Goal: Information Seeking & Learning: Learn about a topic

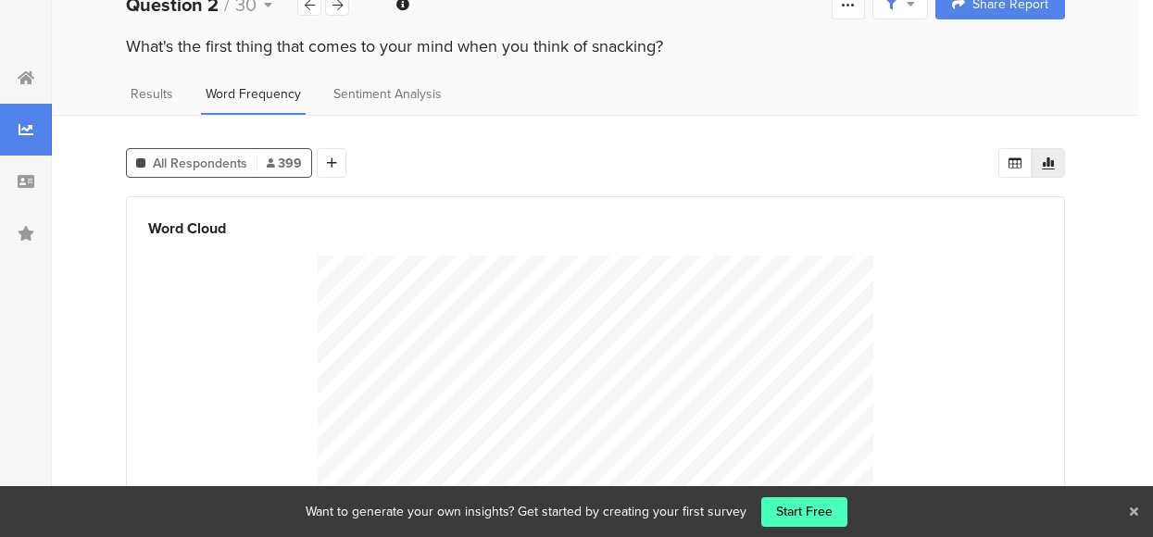
scroll to position [171, 0]
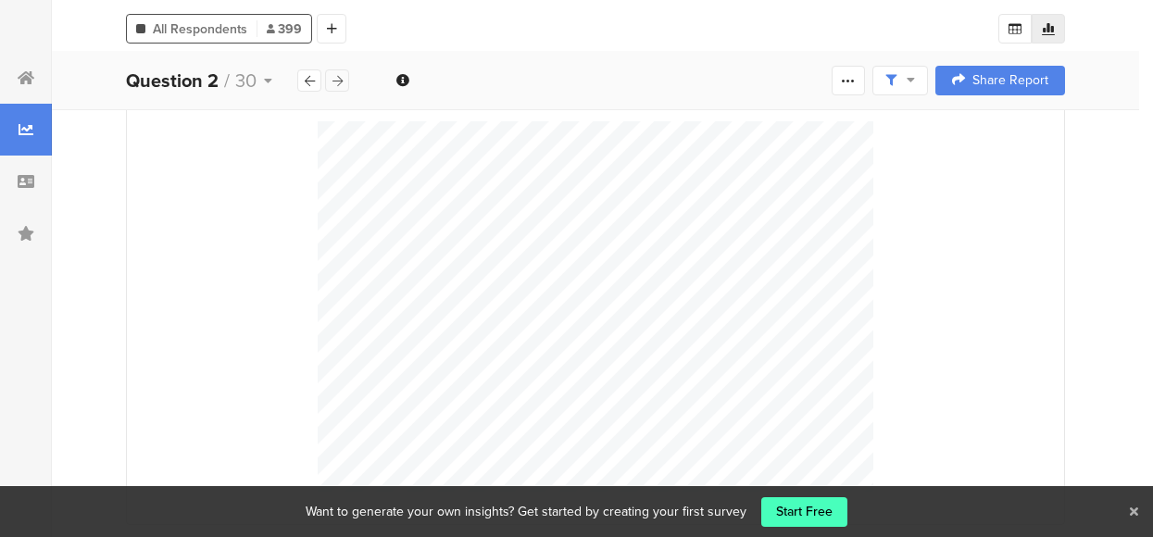
click at [327, 79] on div at bounding box center [337, 80] width 24 height 22
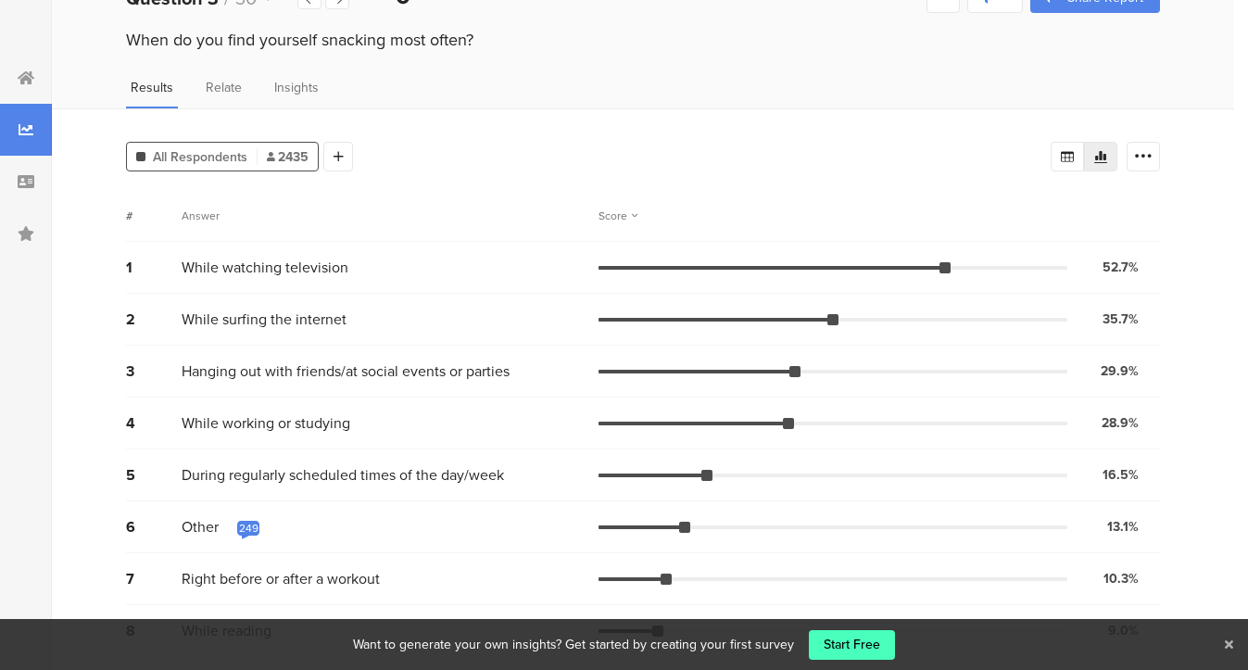
scroll to position [94, 0]
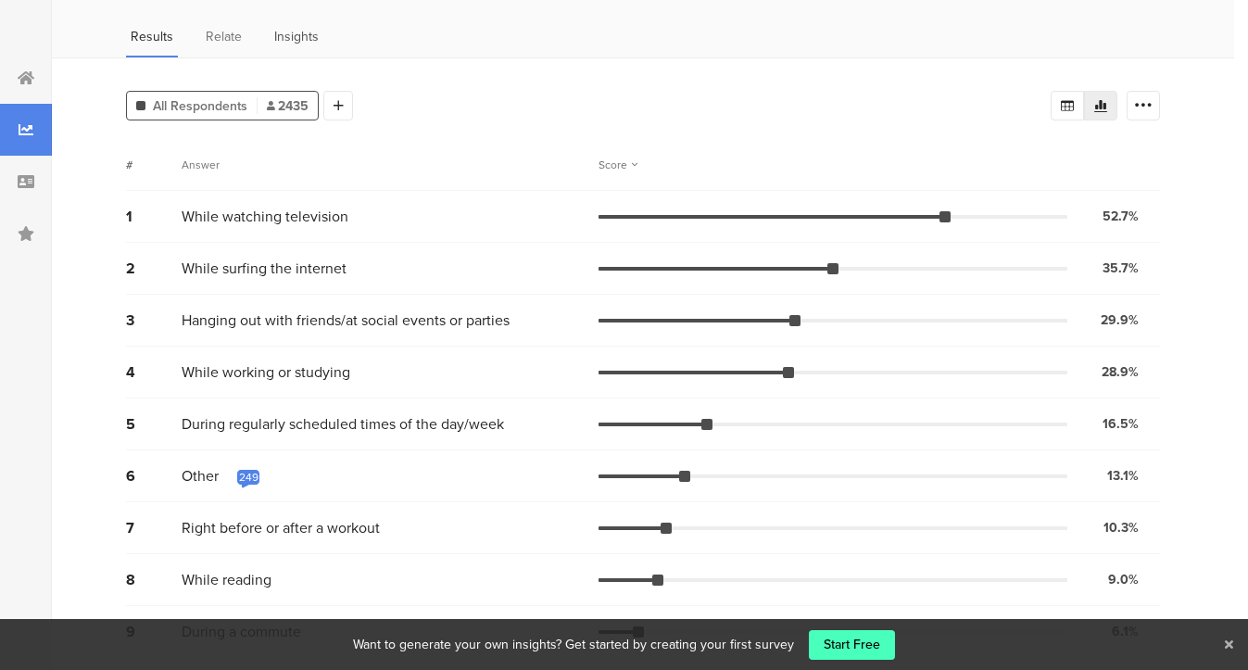
click at [300, 44] on span "Insights" at bounding box center [296, 36] width 44 height 19
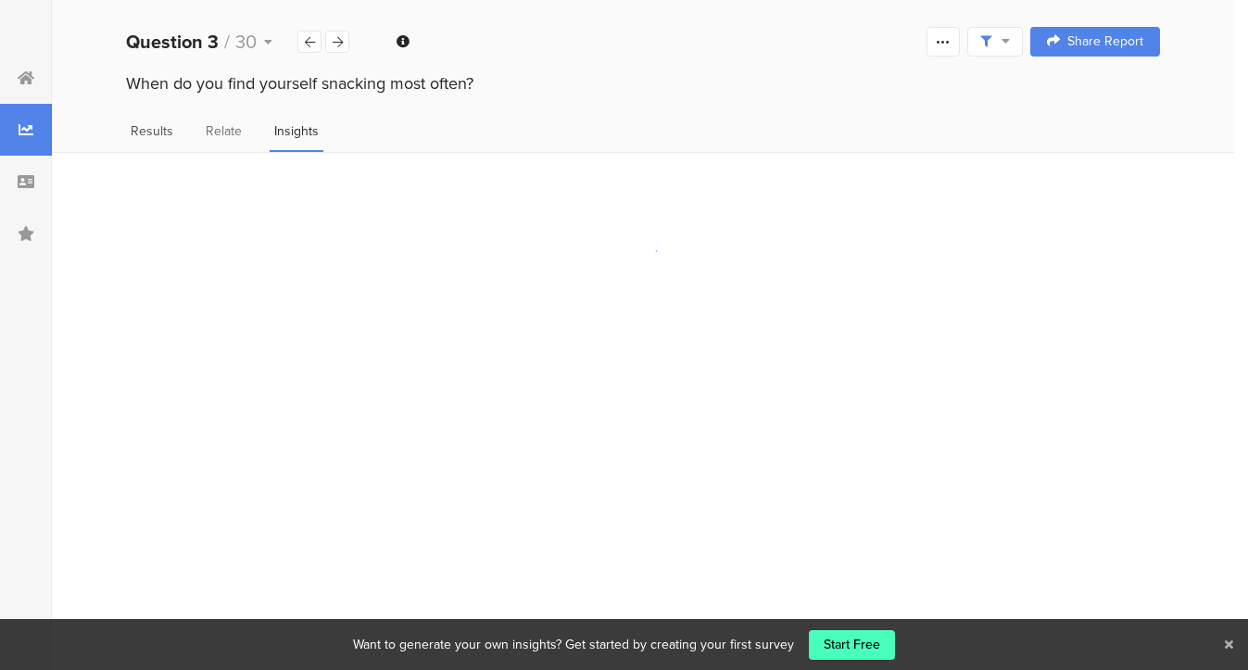
click at [170, 137] on span "Results" at bounding box center [152, 130] width 43 height 19
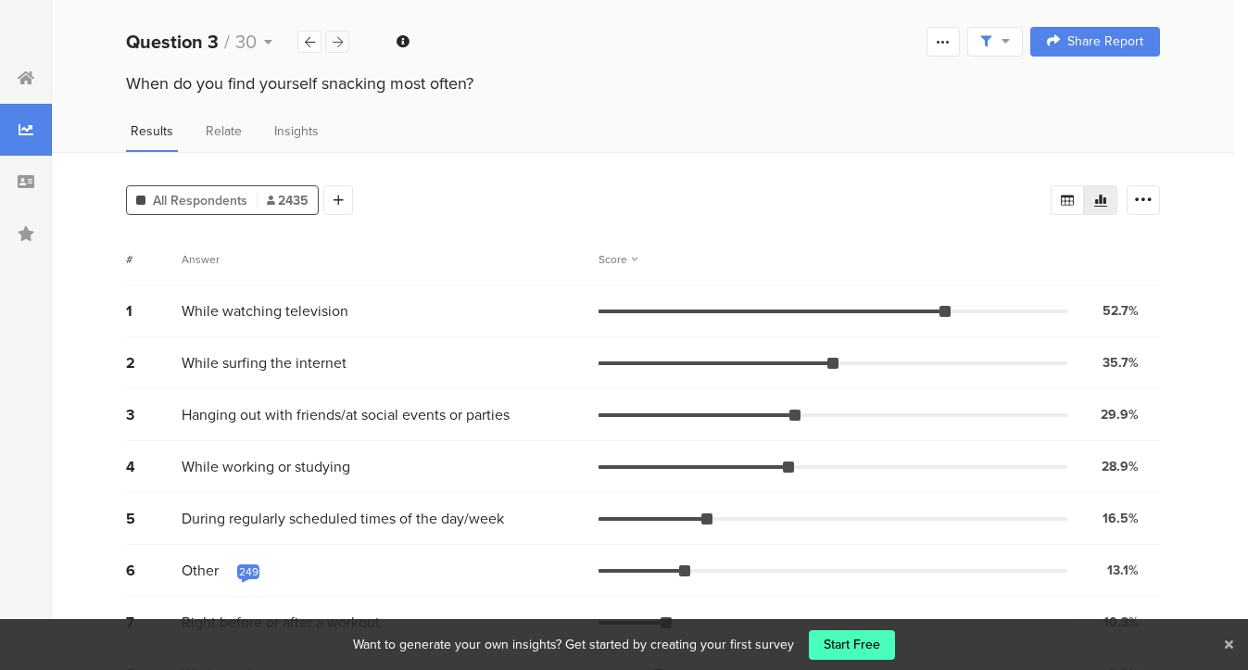
click at [339, 48] on div at bounding box center [337, 42] width 24 height 22
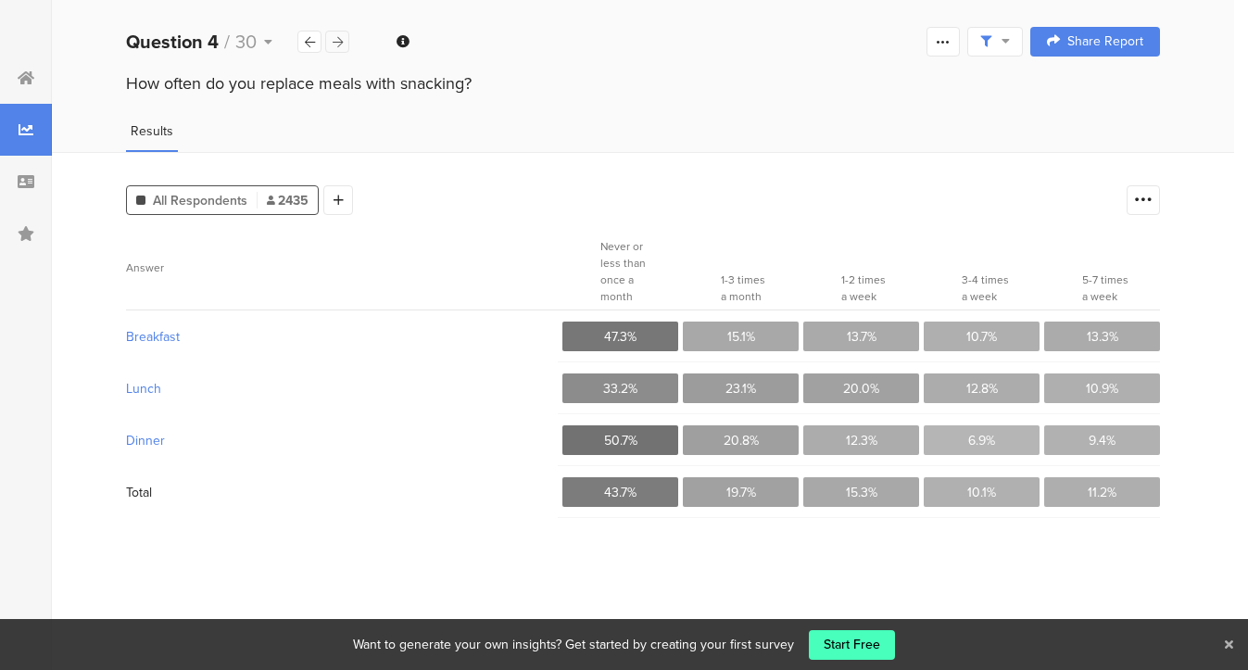
click at [339, 49] on div at bounding box center [337, 42] width 24 height 22
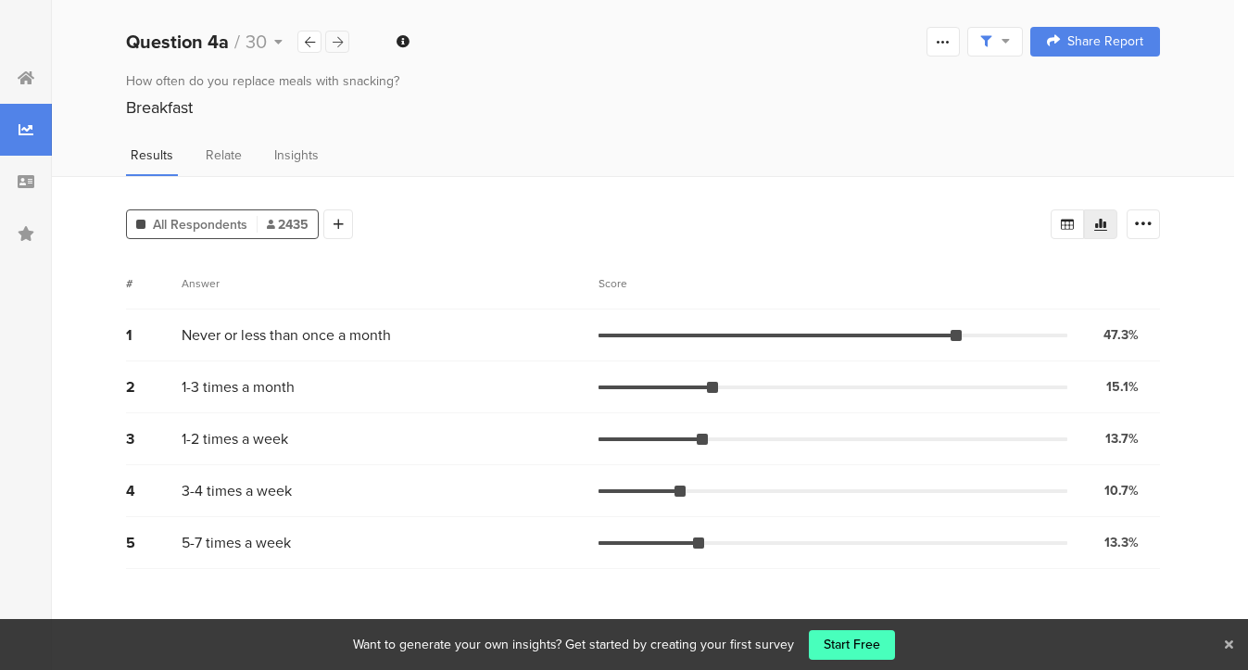
click at [339, 49] on div at bounding box center [337, 42] width 24 height 22
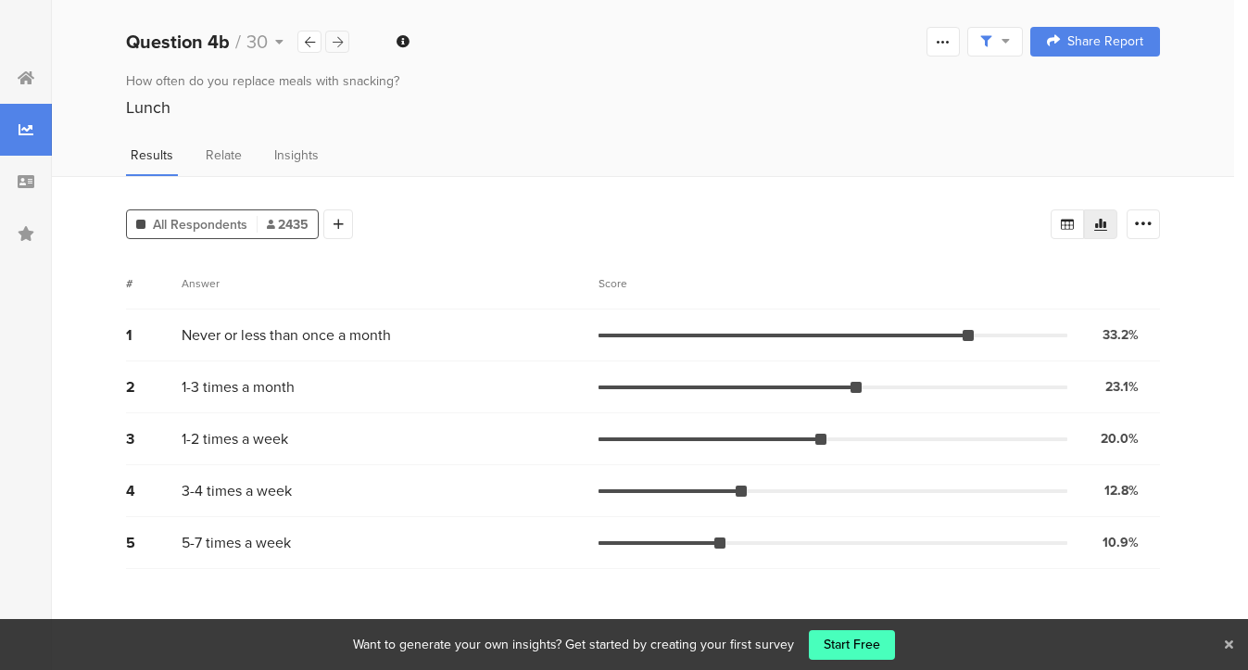
click at [336, 49] on div at bounding box center [337, 42] width 24 height 22
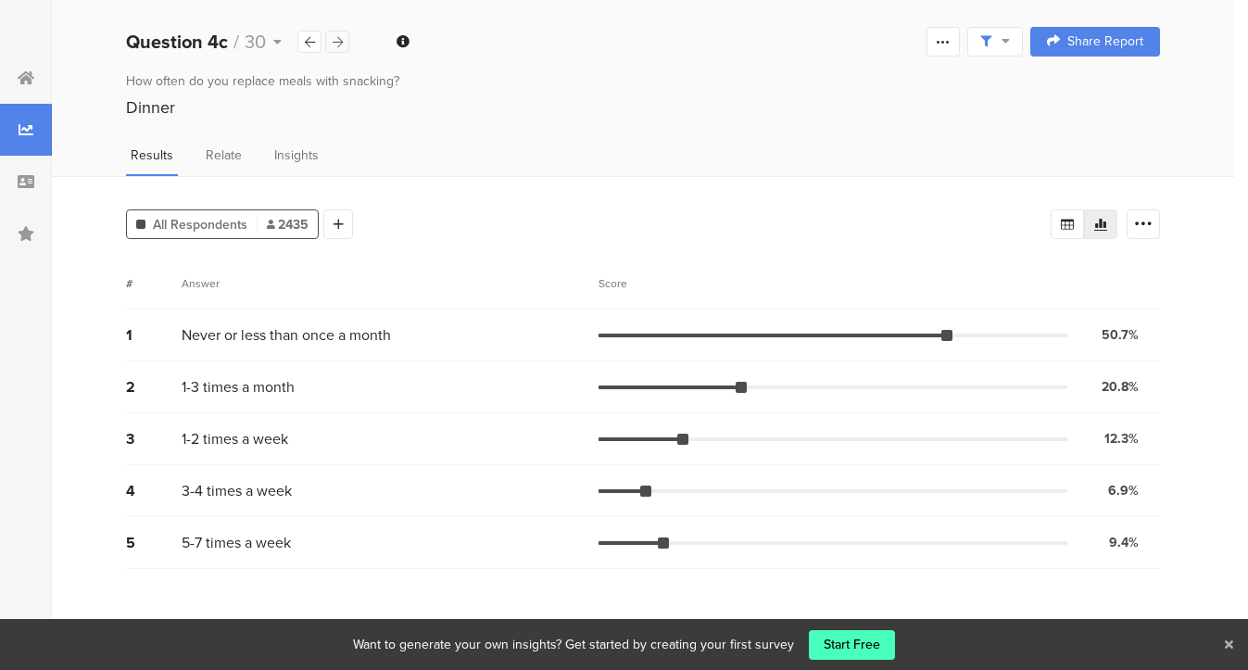
click at [336, 47] on div at bounding box center [337, 42] width 24 height 22
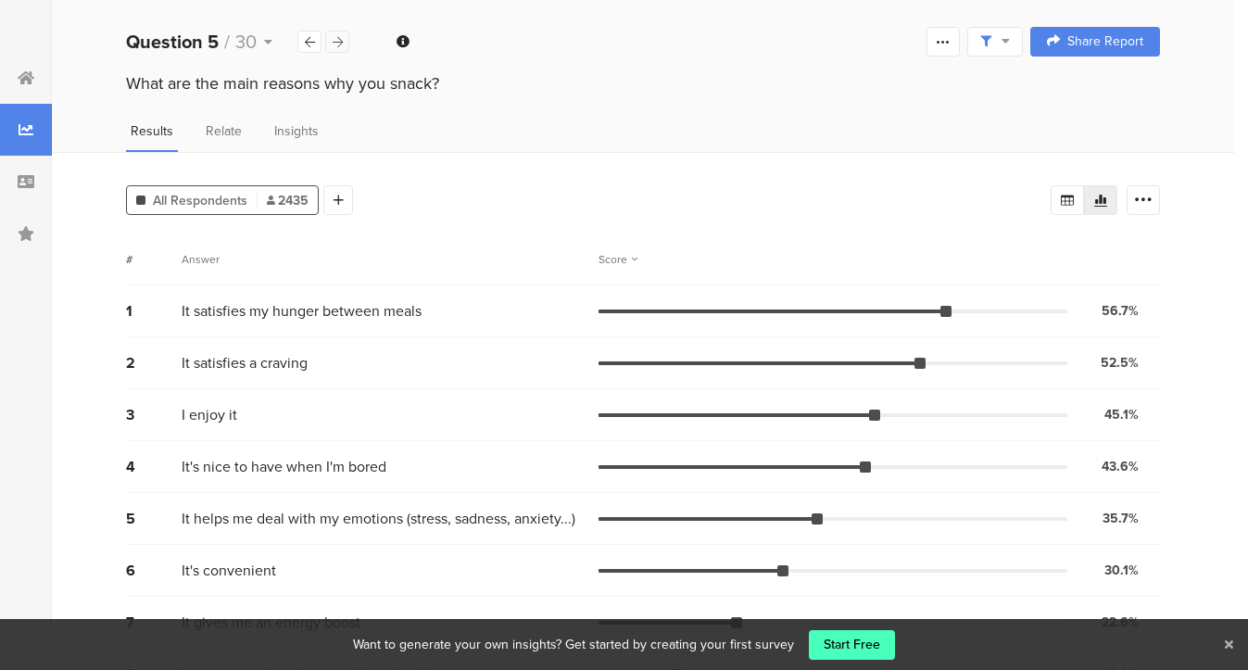
click at [334, 49] on div at bounding box center [337, 42] width 24 height 22
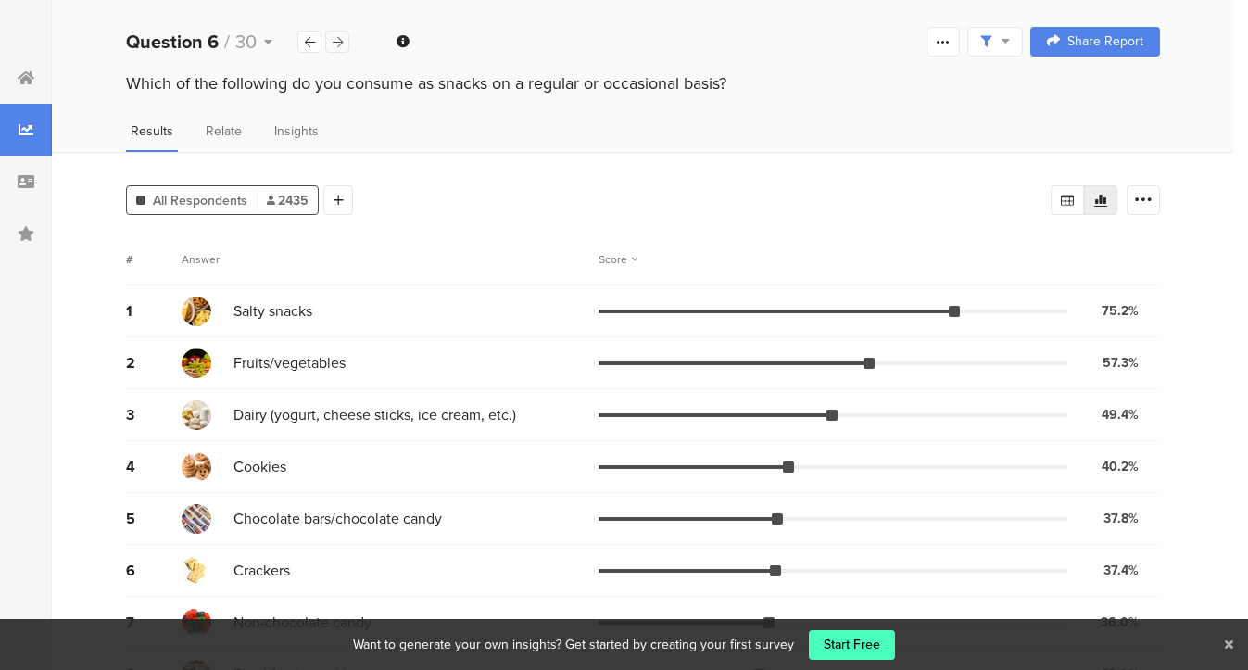
click at [336, 44] on icon at bounding box center [338, 42] width 10 height 12
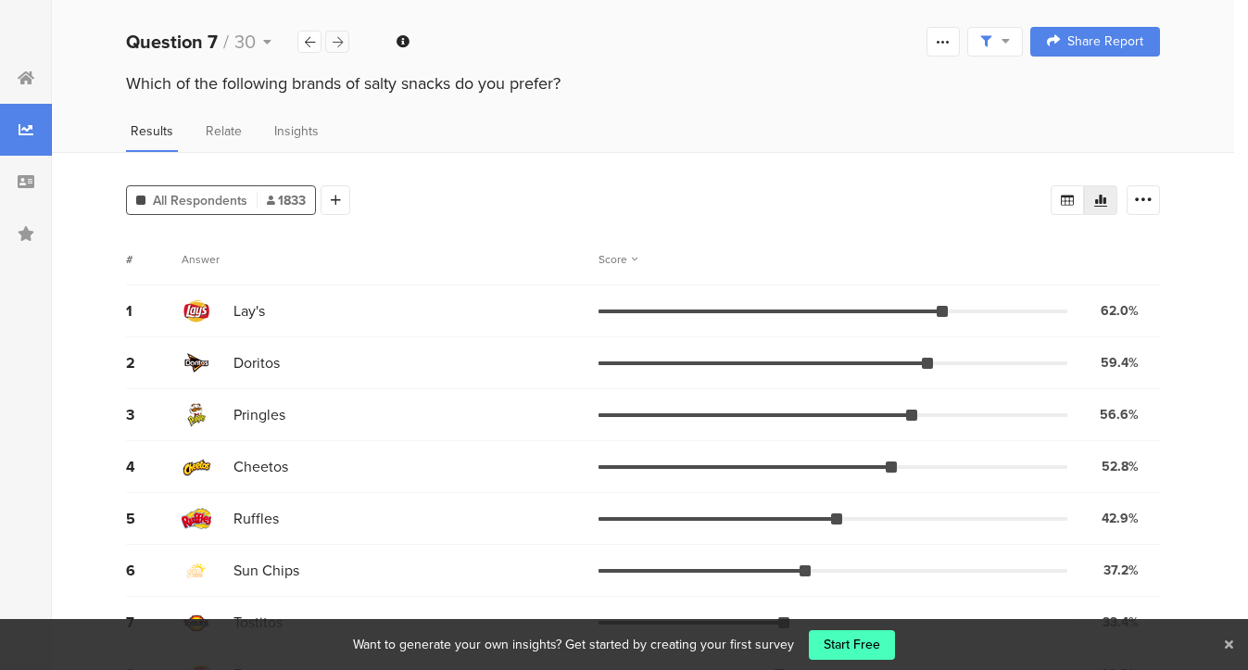
click at [336, 44] on icon at bounding box center [338, 42] width 10 height 12
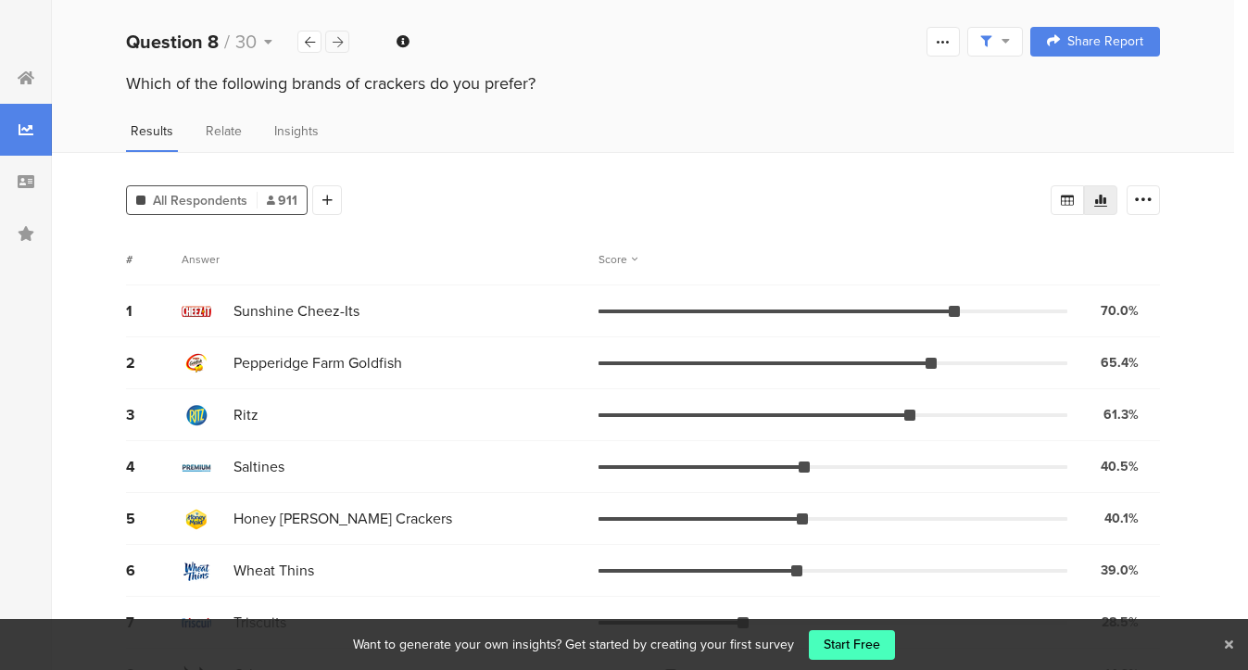
click at [336, 44] on icon at bounding box center [338, 42] width 10 height 12
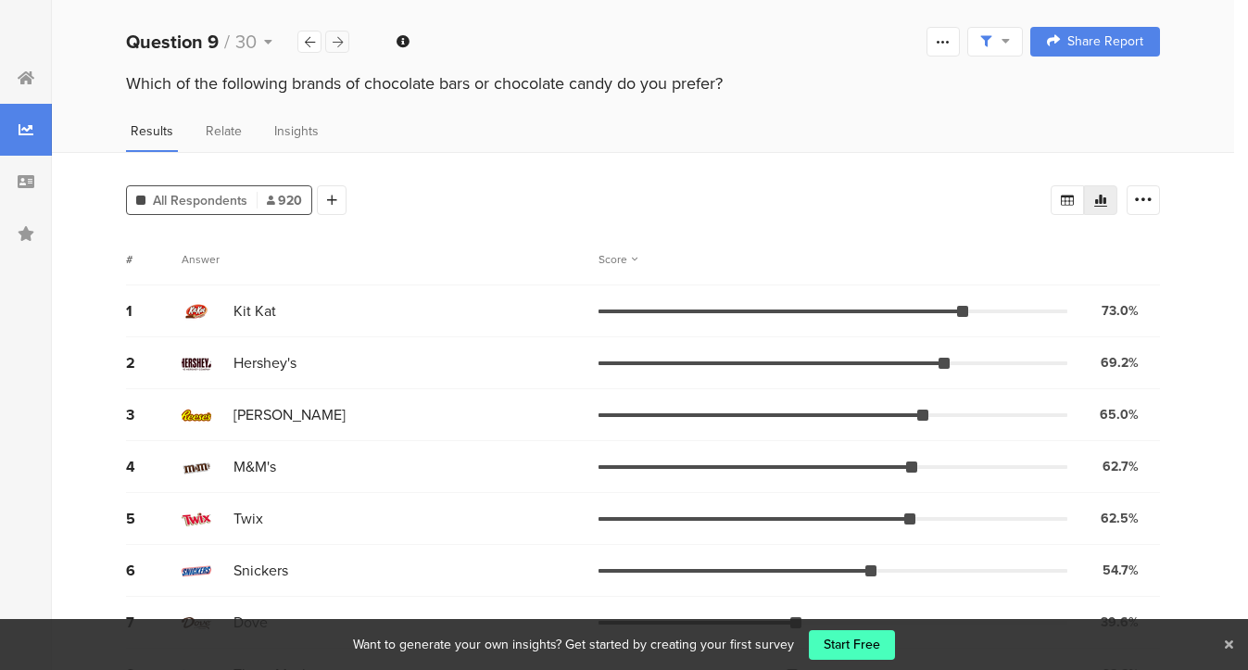
click at [336, 44] on icon at bounding box center [338, 42] width 10 height 12
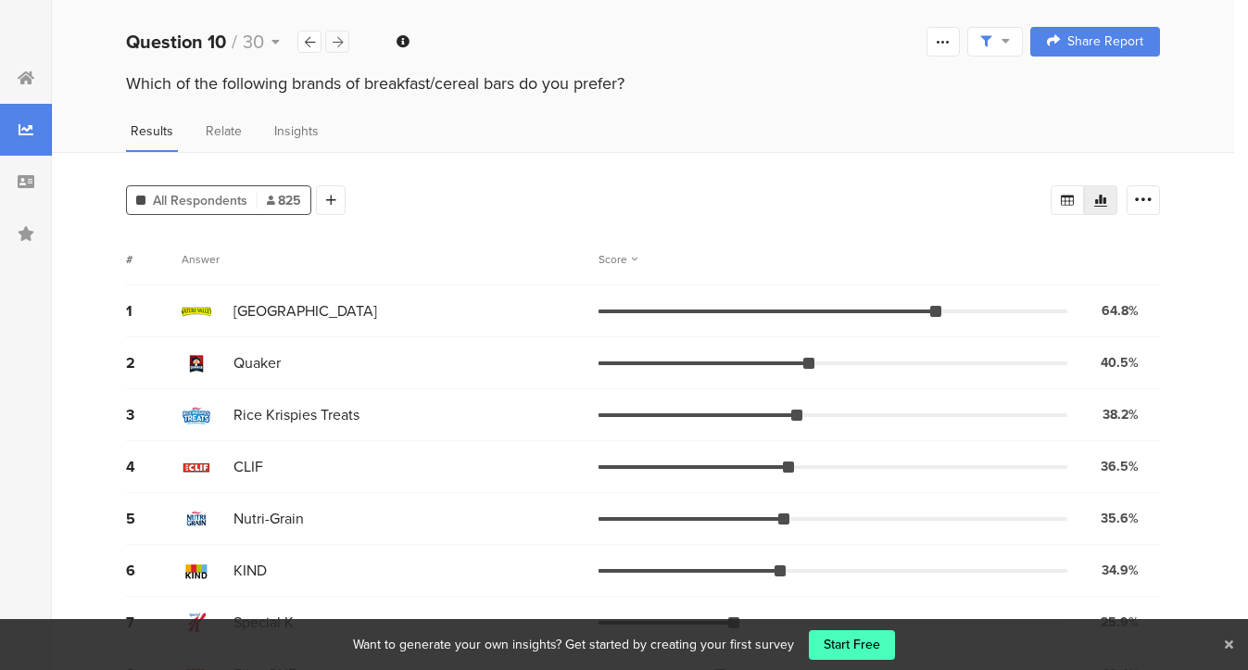
click at [336, 44] on icon at bounding box center [338, 42] width 10 height 12
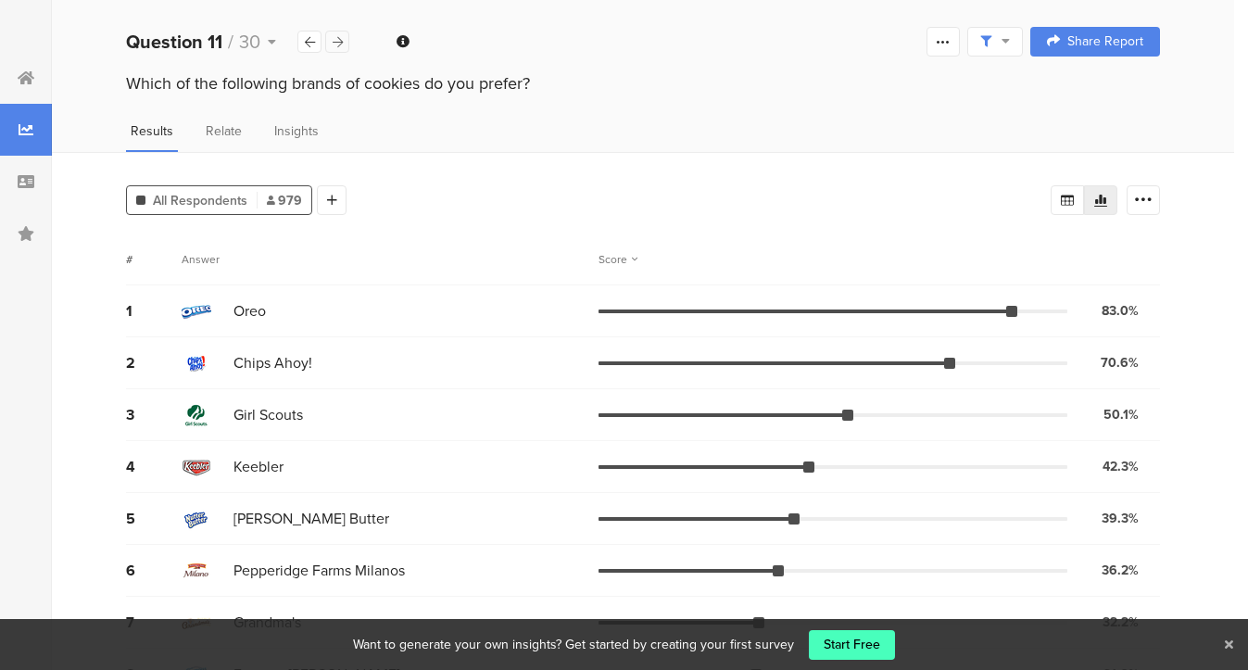
click at [336, 44] on icon at bounding box center [338, 42] width 10 height 12
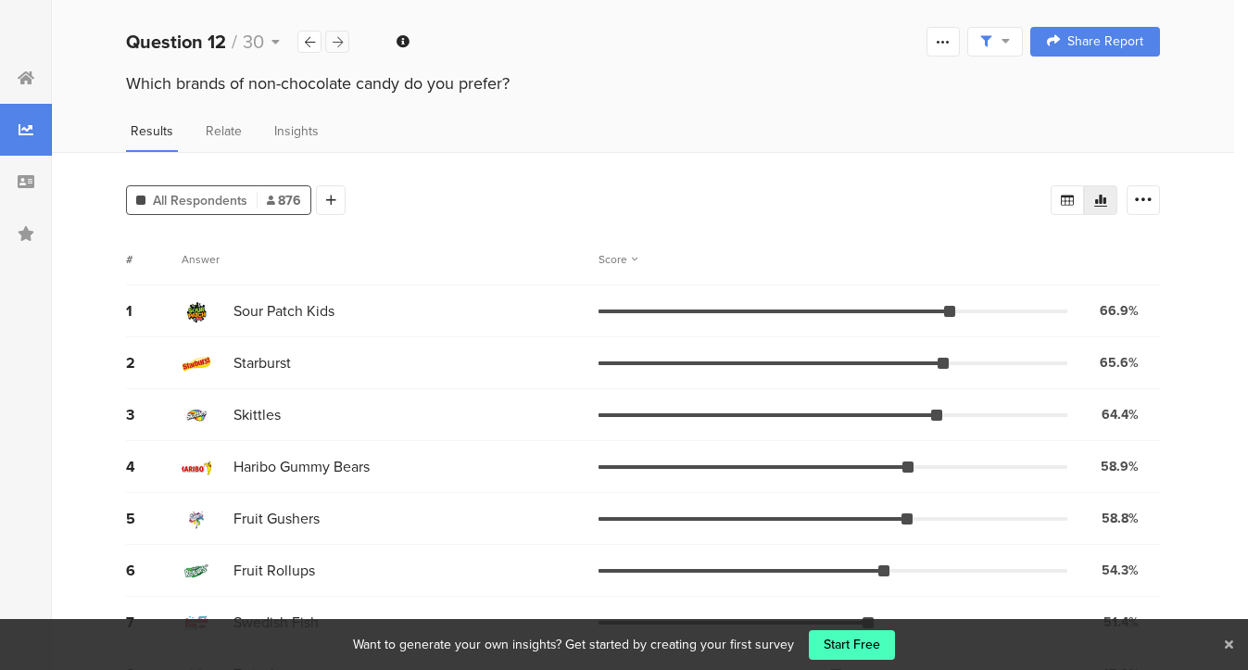
click at [336, 44] on icon at bounding box center [338, 42] width 10 height 12
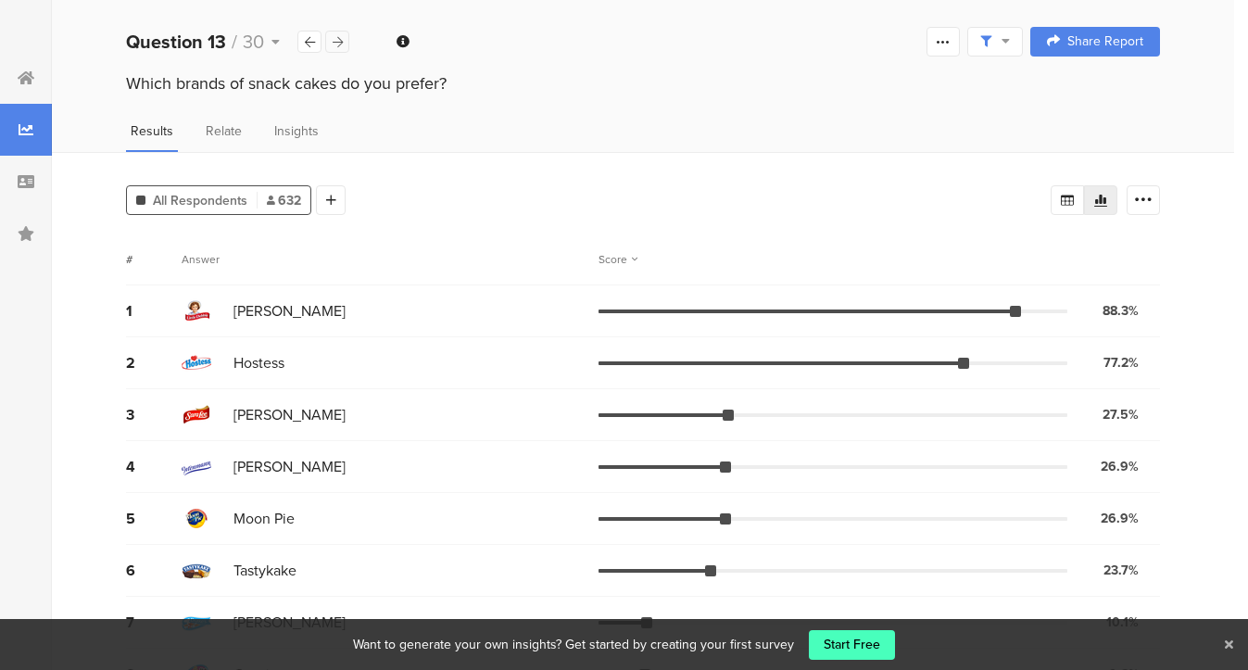
click at [336, 44] on icon at bounding box center [338, 42] width 10 height 12
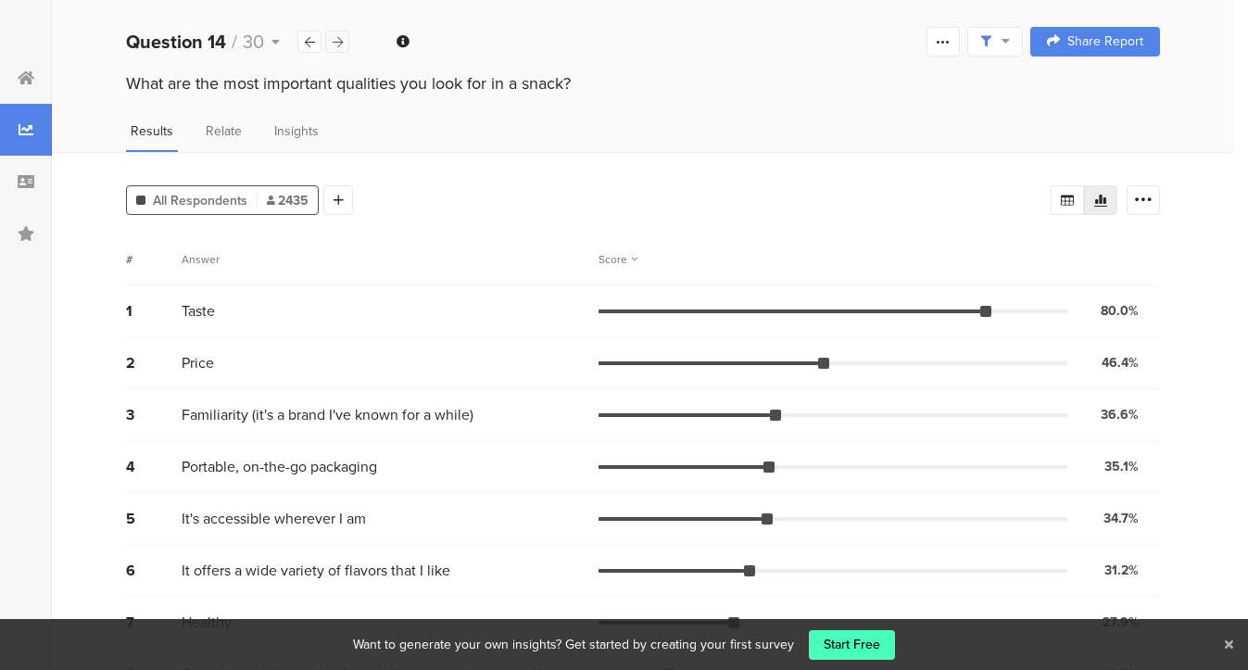
click at [336, 44] on icon at bounding box center [338, 42] width 10 height 12
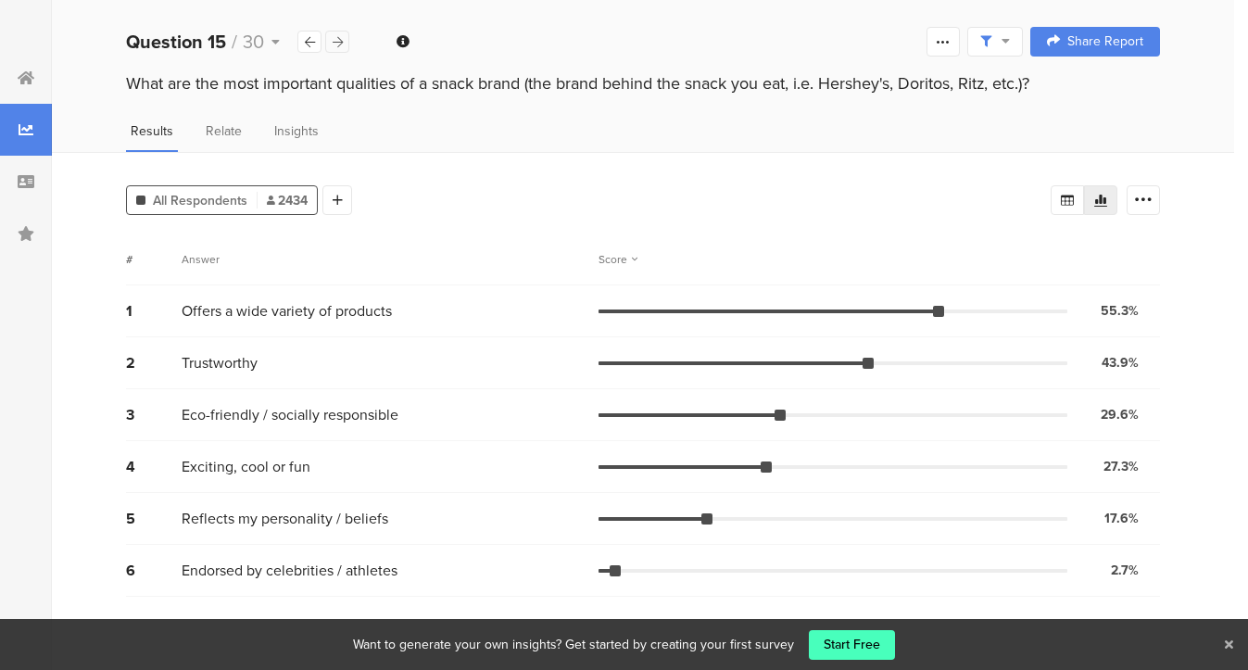
click at [337, 42] on icon at bounding box center [338, 42] width 10 height 12
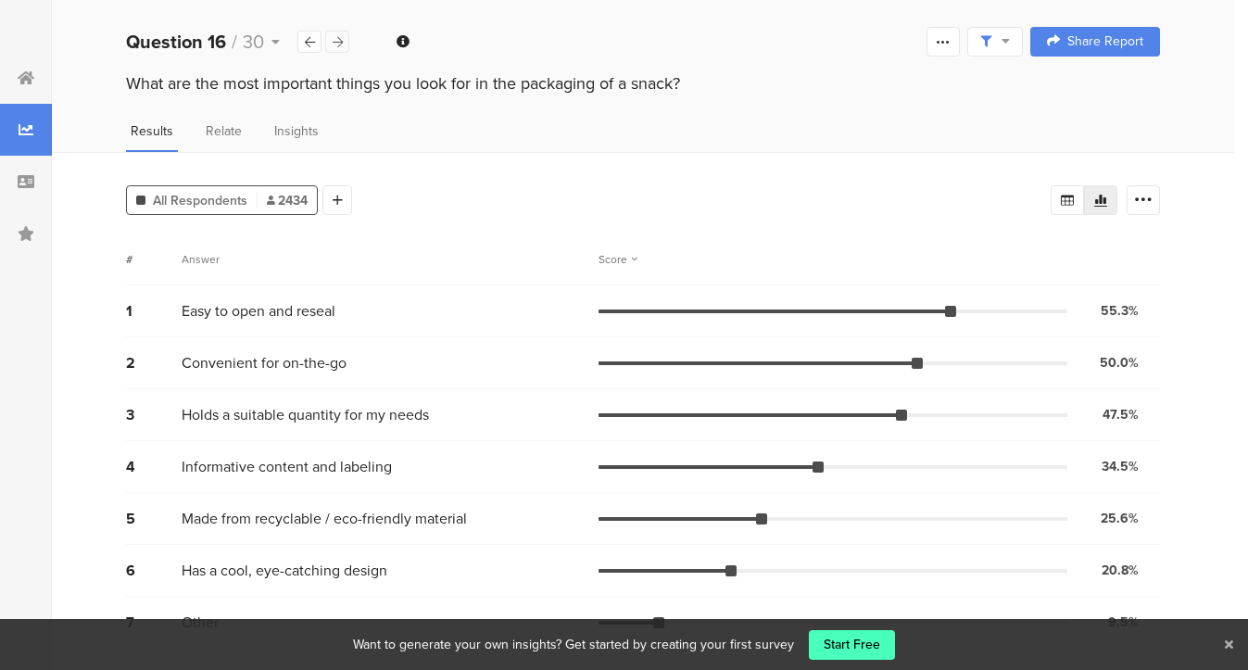
click at [337, 42] on icon at bounding box center [338, 42] width 10 height 12
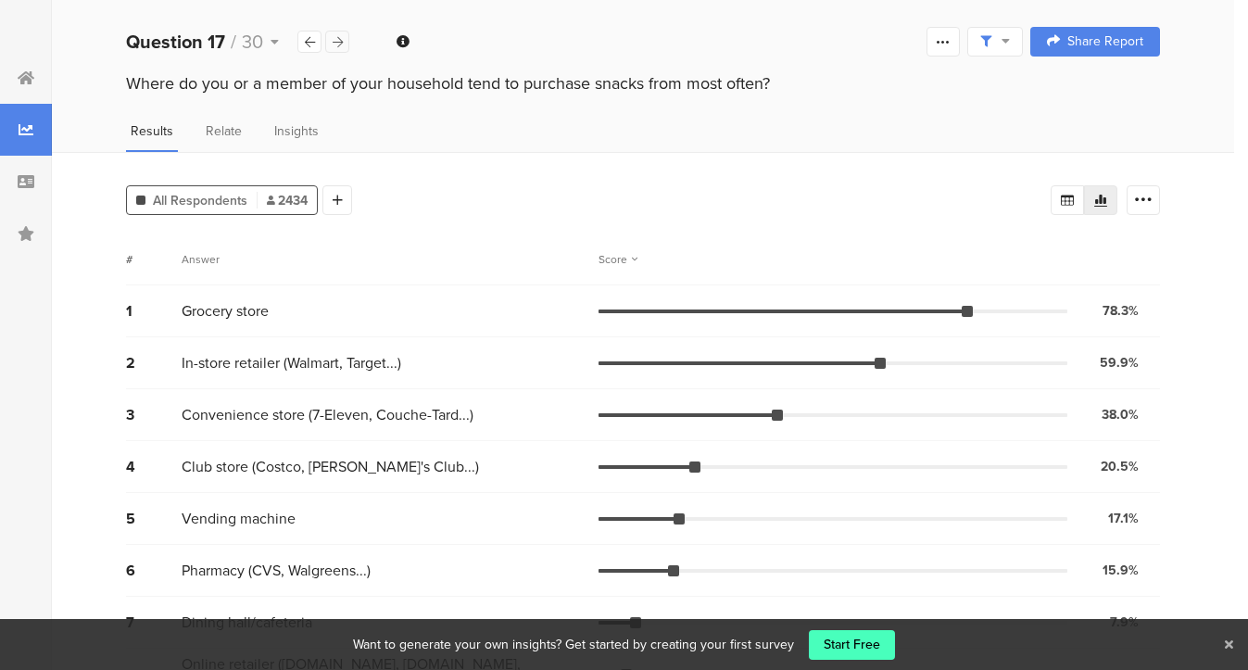
click at [337, 42] on icon at bounding box center [338, 42] width 10 height 12
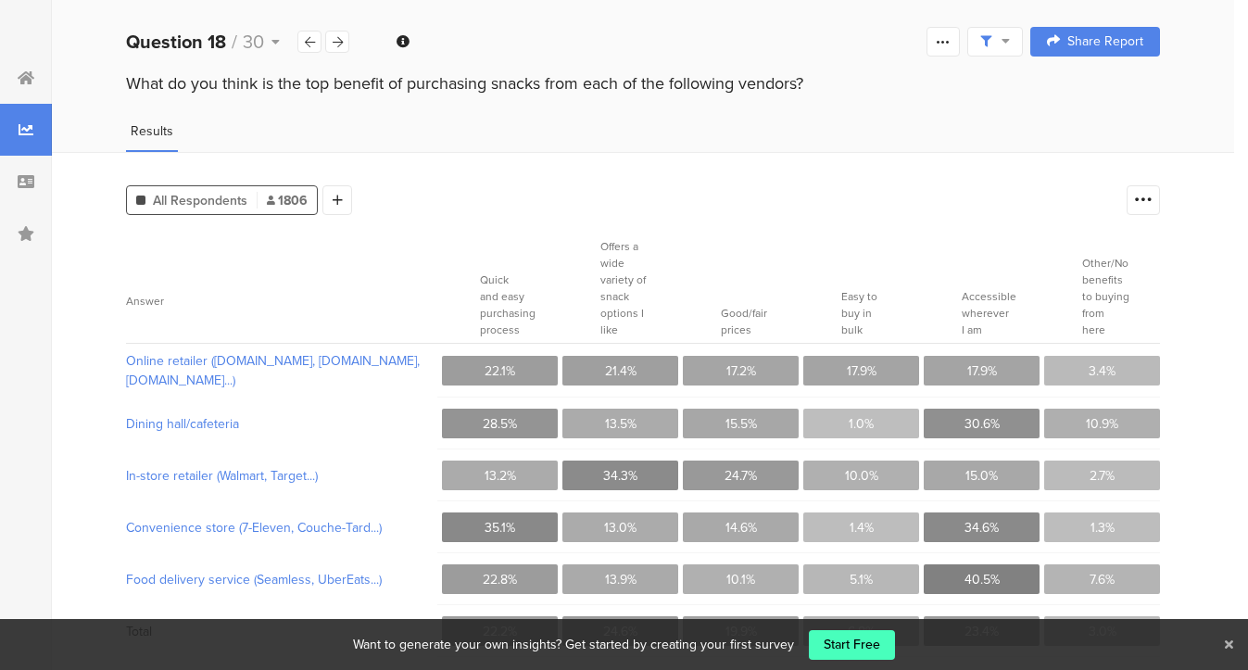
scroll to position [10, 0]
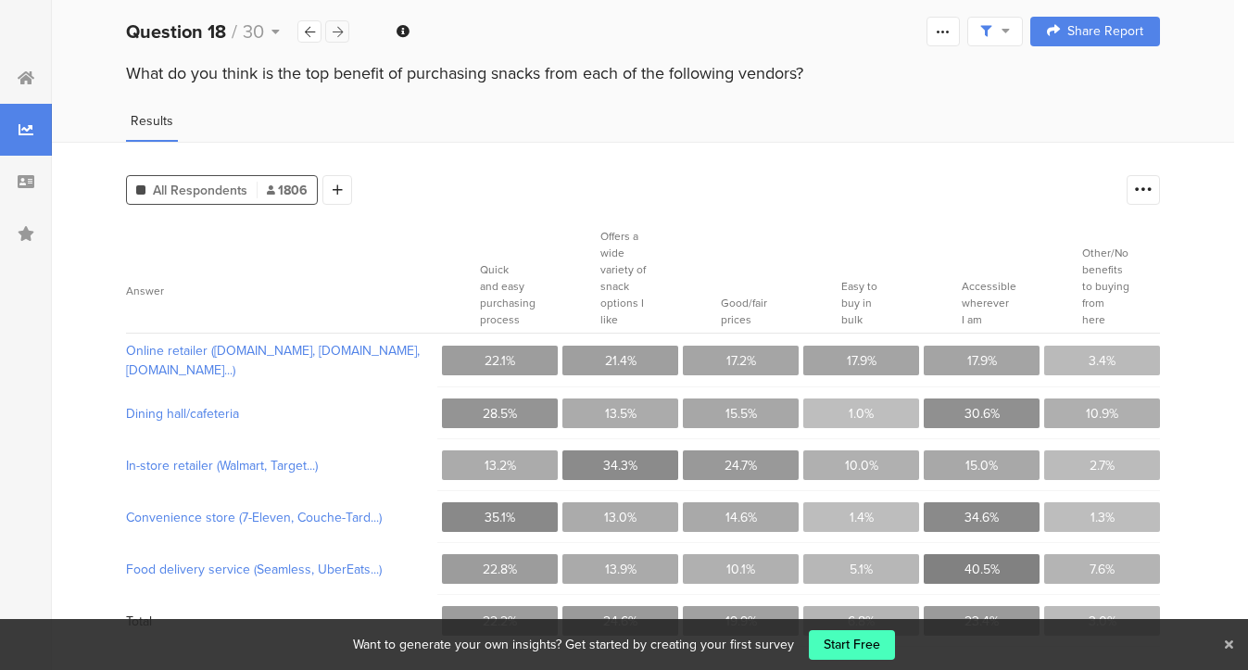
click at [340, 31] on icon at bounding box center [338, 32] width 10 height 12
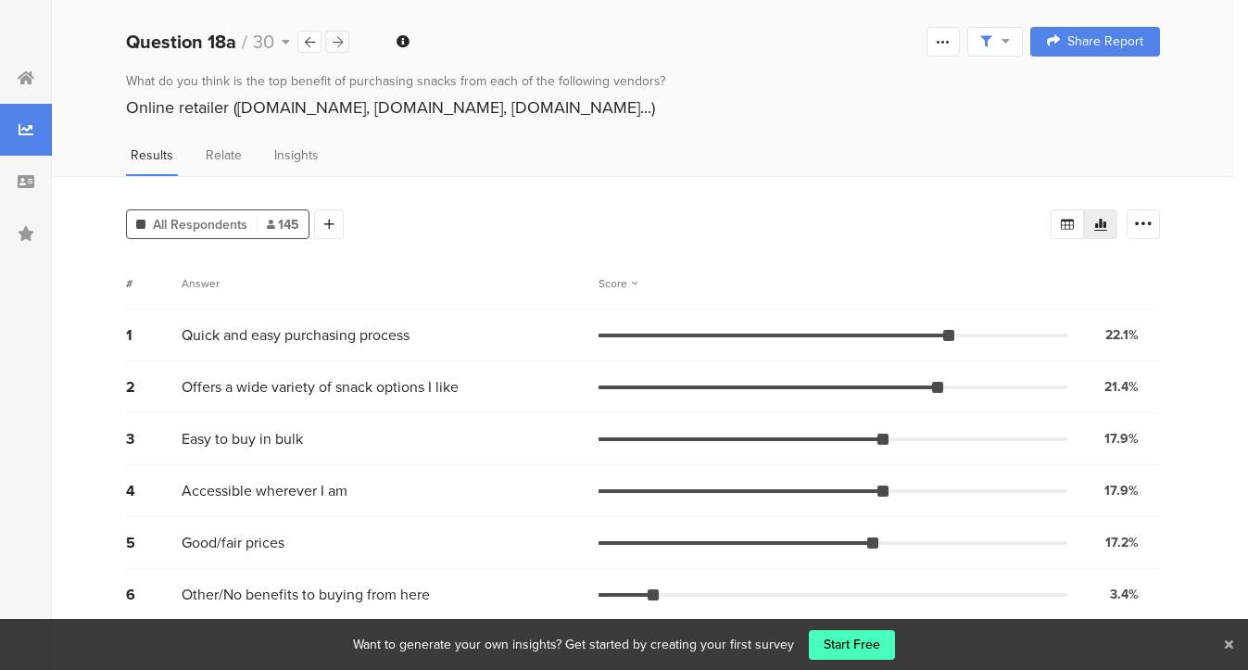
click at [340, 31] on div at bounding box center [337, 42] width 24 height 22
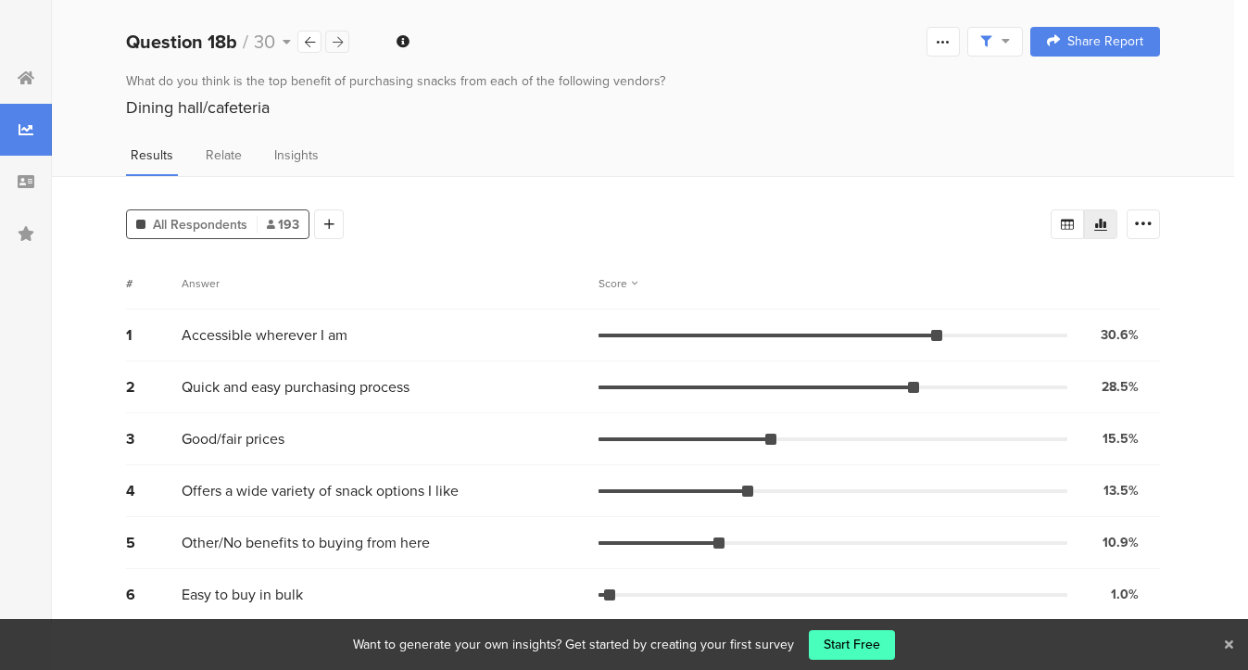
click at [340, 32] on div at bounding box center [337, 42] width 24 height 22
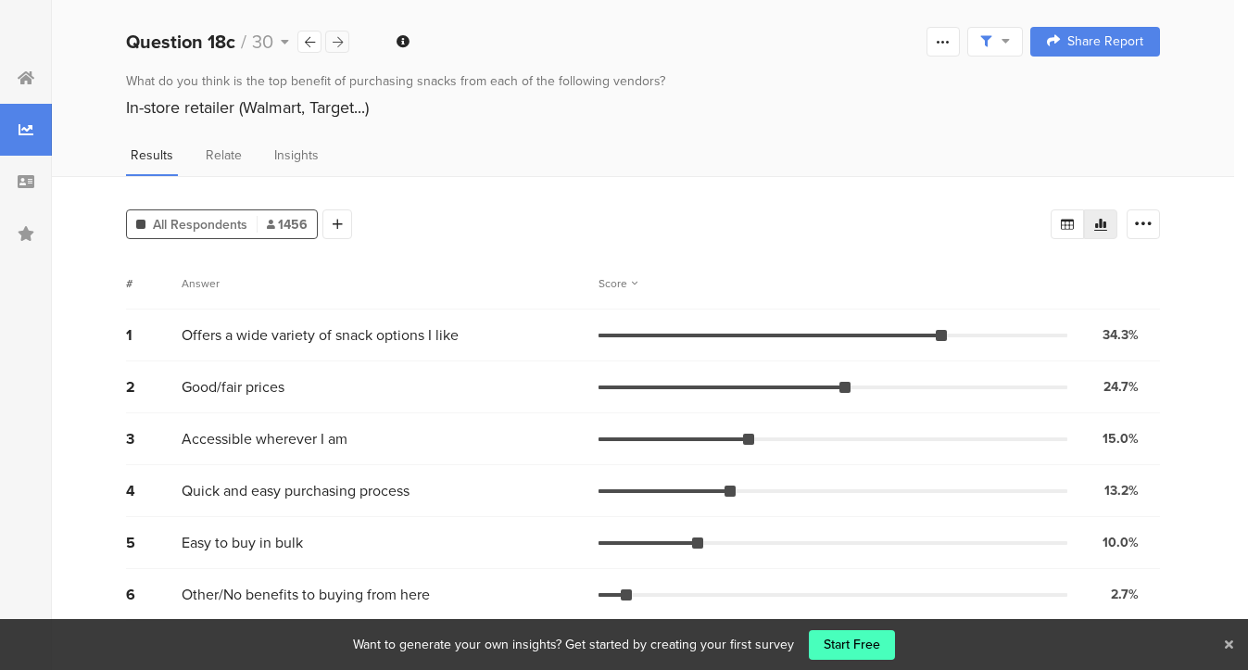
click at [340, 42] on icon at bounding box center [338, 42] width 10 height 12
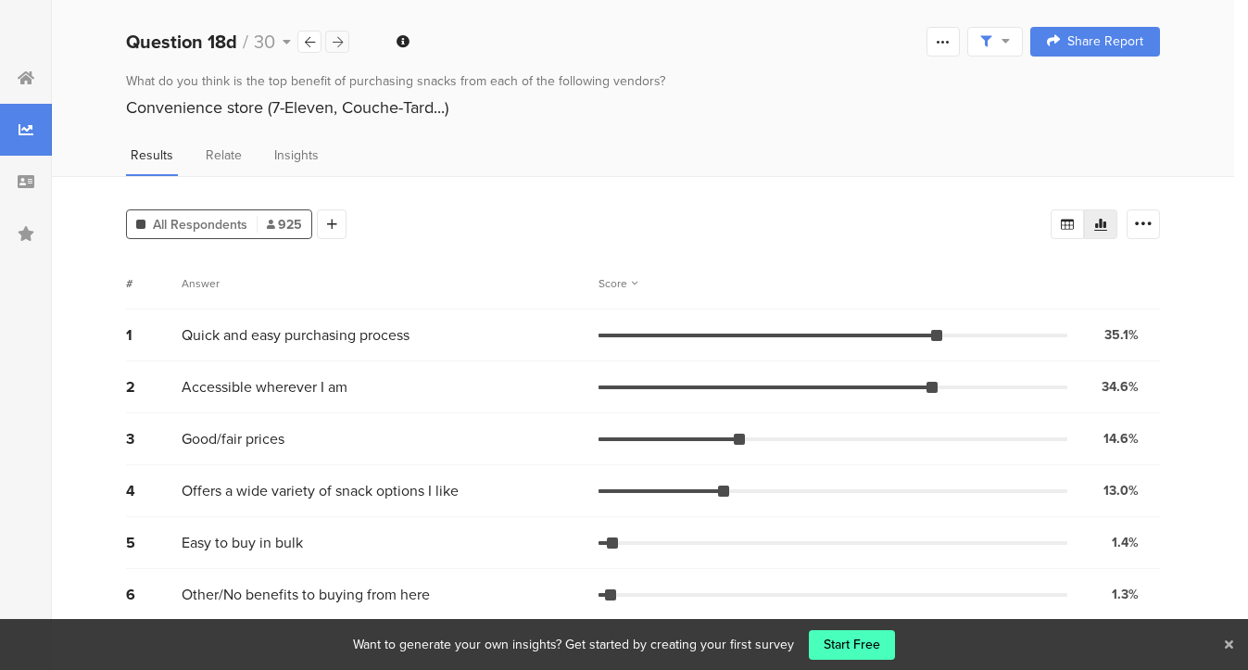
click at [340, 42] on icon at bounding box center [338, 42] width 10 height 12
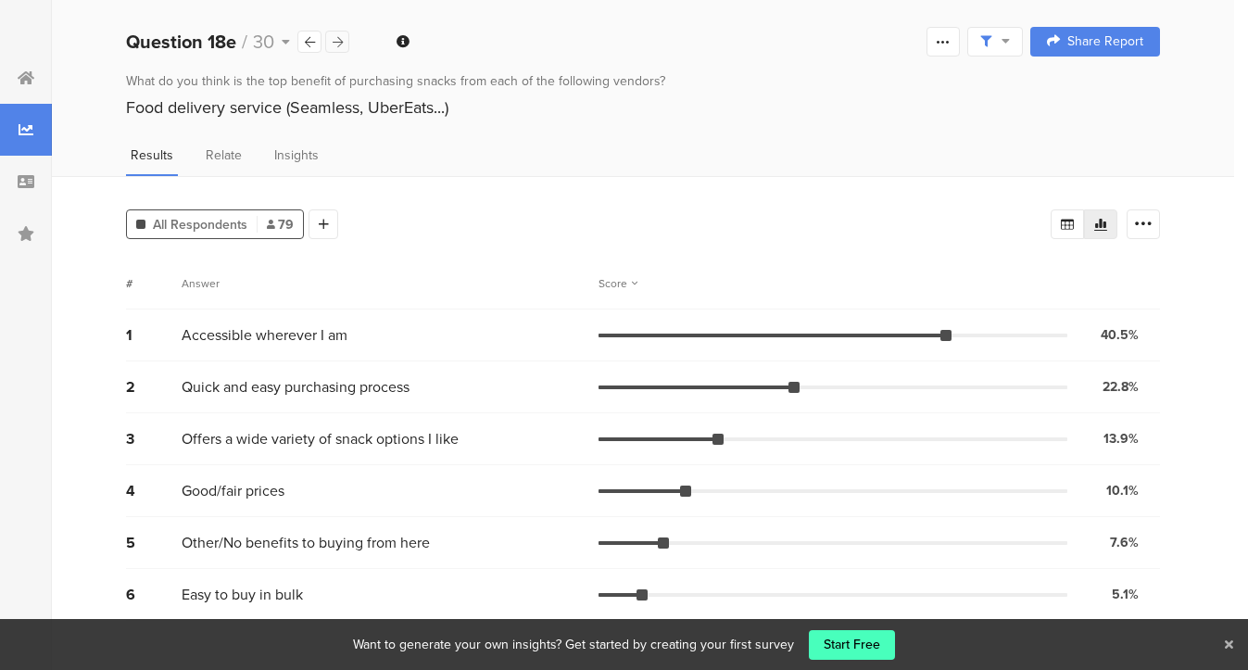
click at [340, 42] on icon at bounding box center [338, 42] width 10 height 12
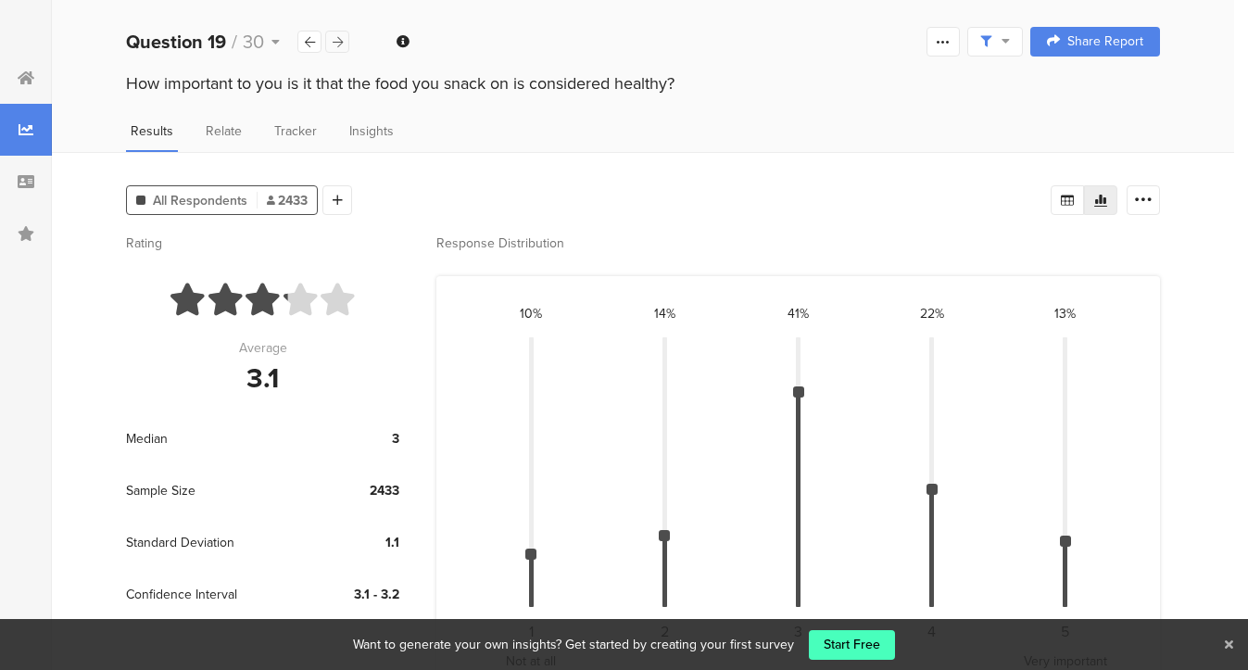
click at [333, 45] on icon at bounding box center [338, 42] width 10 height 12
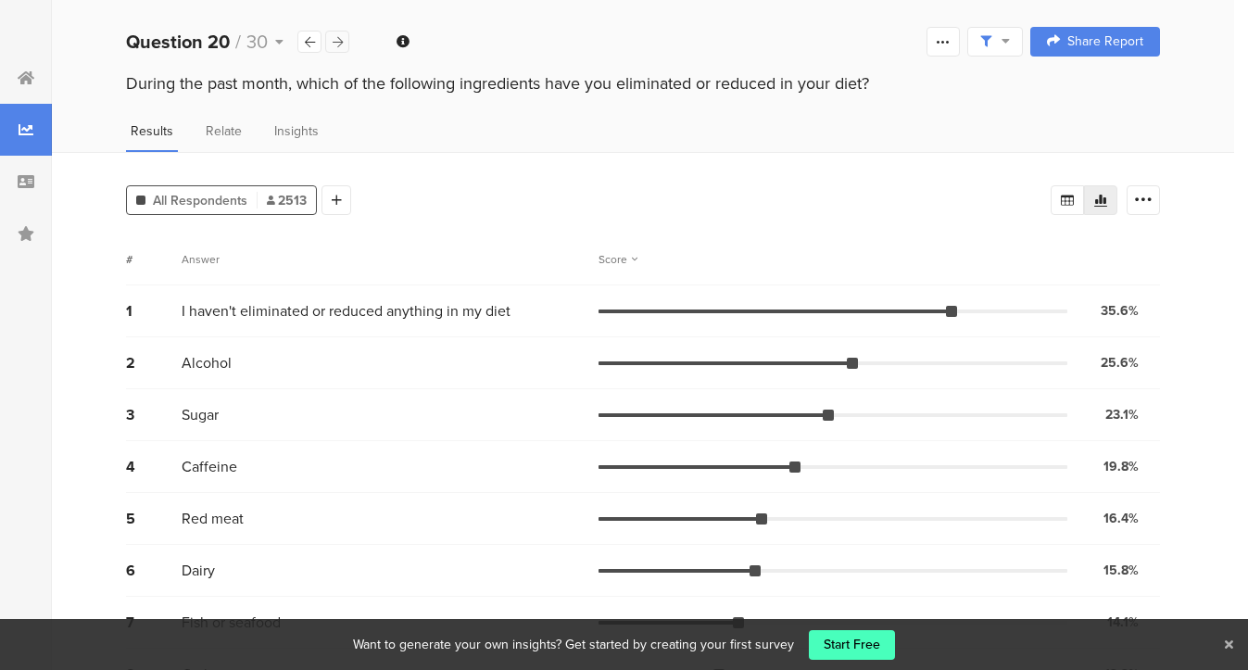
click at [333, 45] on icon at bounding box center [338, 42] width 10 height 12
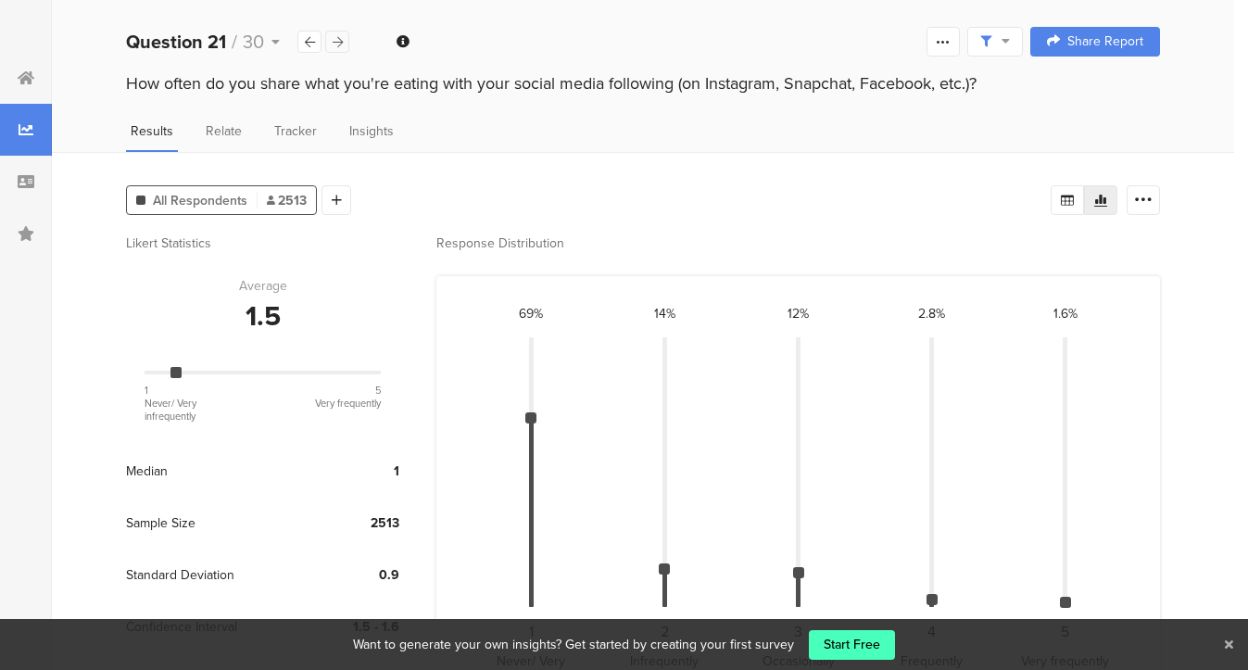
click at [333, 45] on icon at bounding box center [338, 42] width 10 height 12
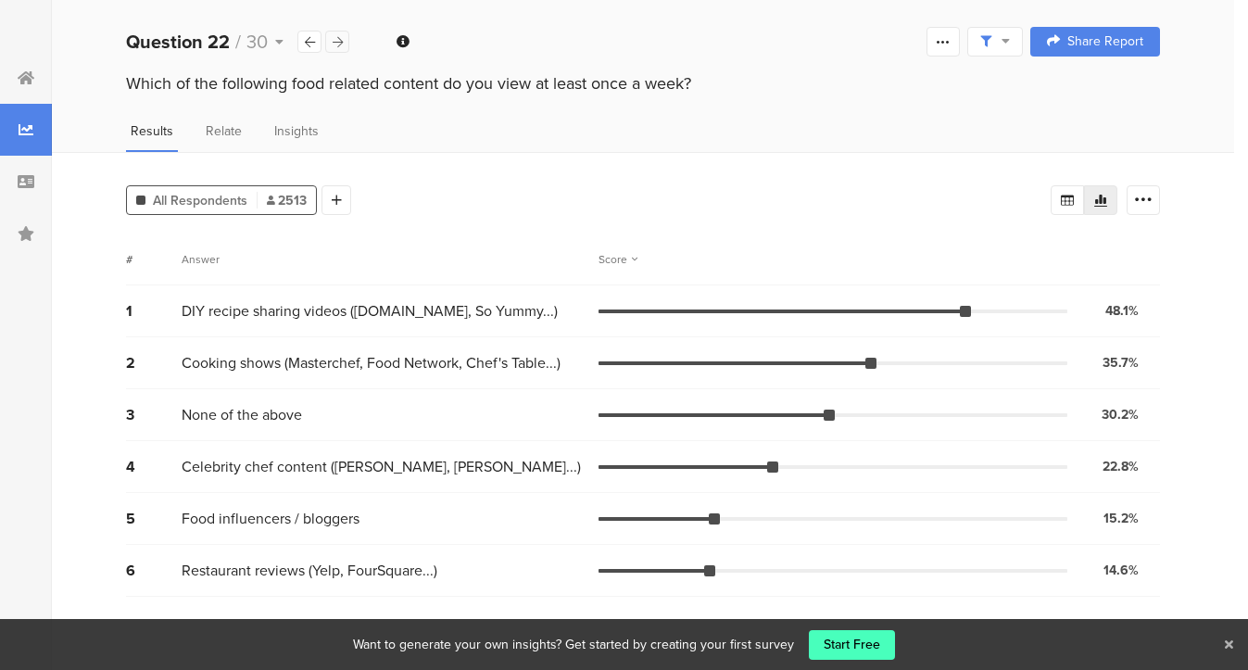
click at [333, 45] on icon at bounding box center [338, 42] width 10 height 12
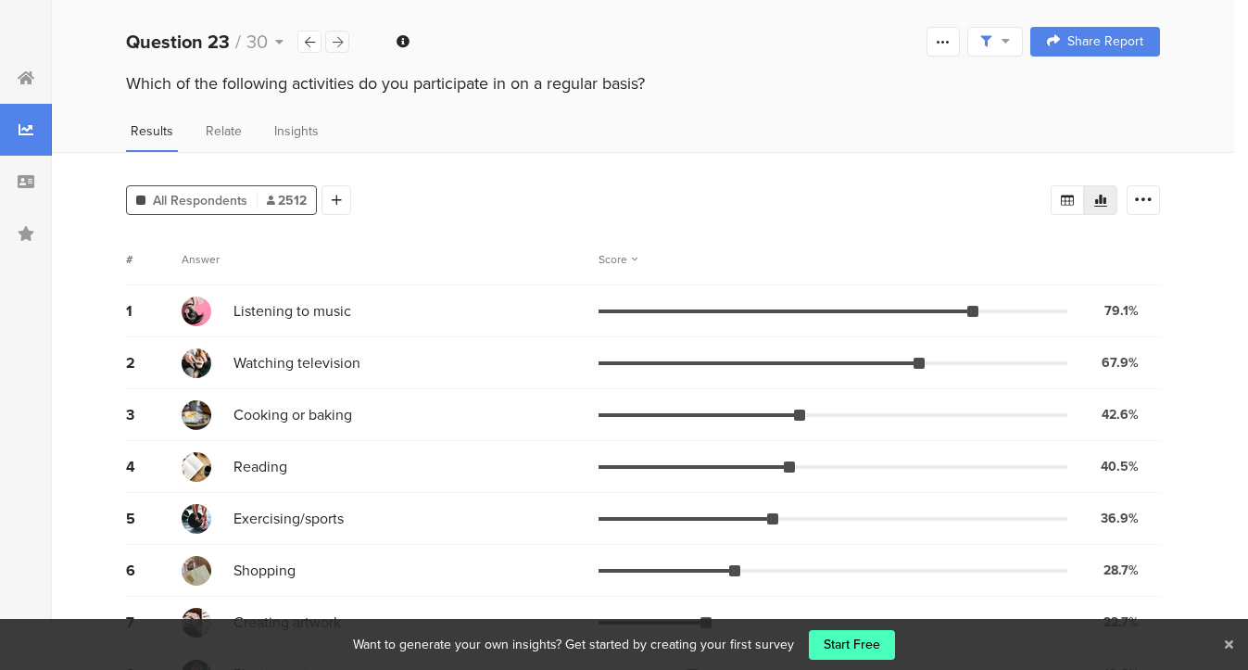
click at [333, 45] on icon at bounding box center [338, 42] width 10 height 12
